Goal: Information Seeking & Learning: Learn about a topic

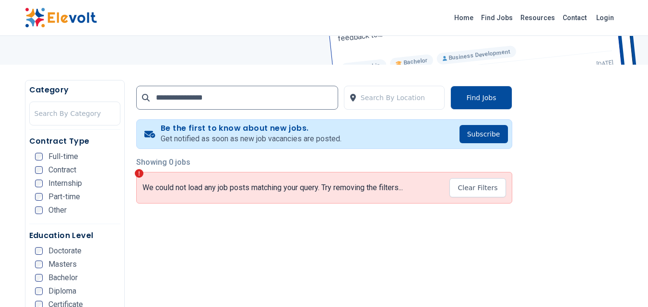
scroll to position [139, 0]
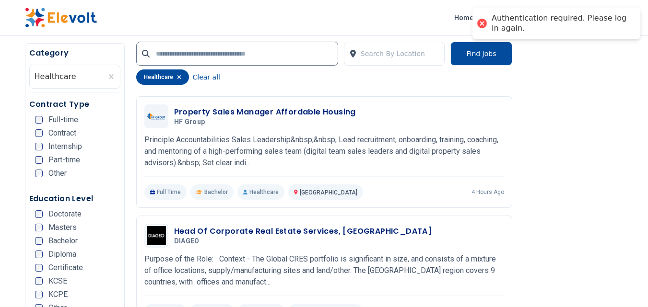
scroll to position [246, 0]
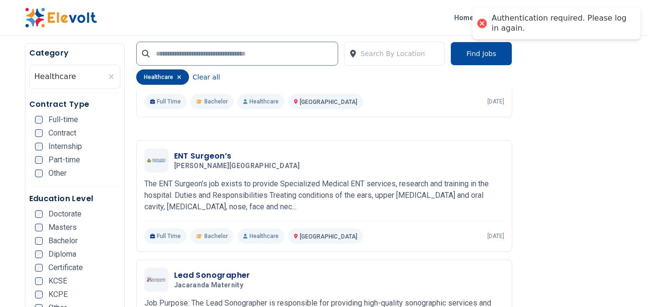
scroll to position [814, 0]
